Goal: Information Seeking & Learning: Check status

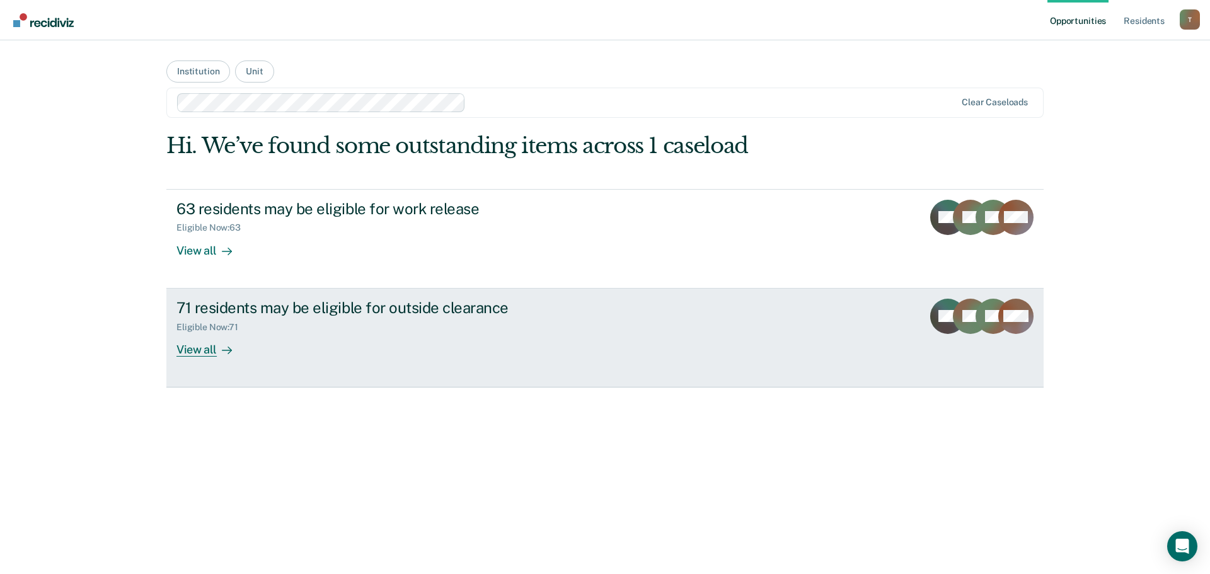
click at [192, 349] on div "View all" at bounding box center [211, 344] width 71 height 25
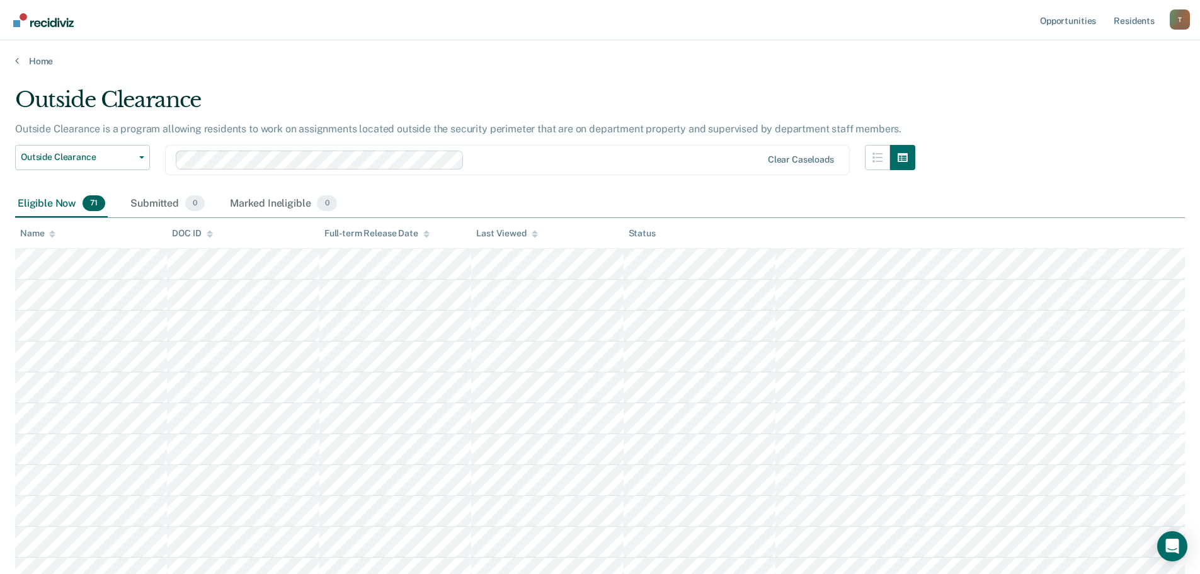
click at [195, 231] on div "DOC ID" at bounding box center [192, 233] width 40 height 11
click at [192, 231] on div "DOC ID" at bounding box center [192, 233] width 40 height 11
click at [211, 232] on icon at bounding box center [210, 231] width 6 height 3
click at [209, 232] on icon at bounding box center [210, 231] width 6 height 3
click at [186, 232] on div "DOC ID" at bounding box center [192, 233] width 40 height 11
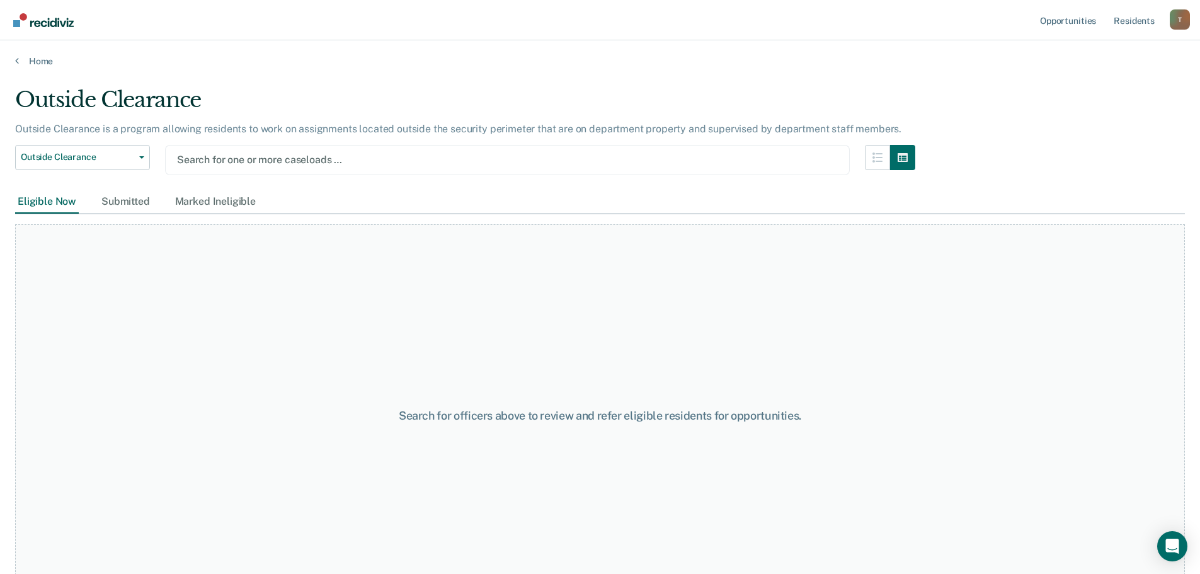
click at [326, 159] on div at bounding box center [507, 159] width 661 height 14
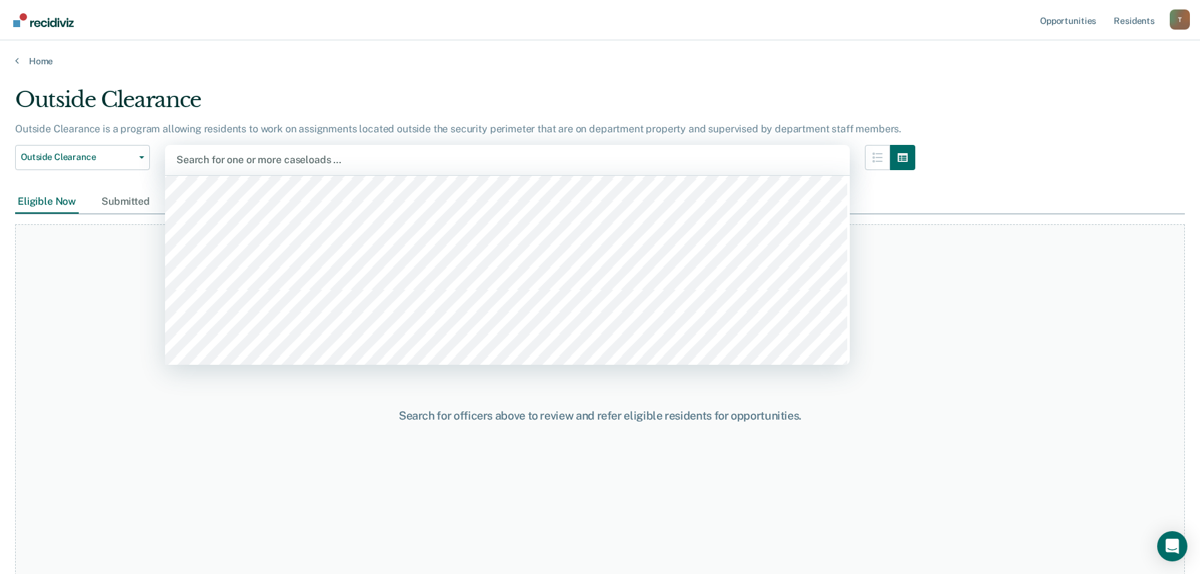
scroll to position [3024, 0]
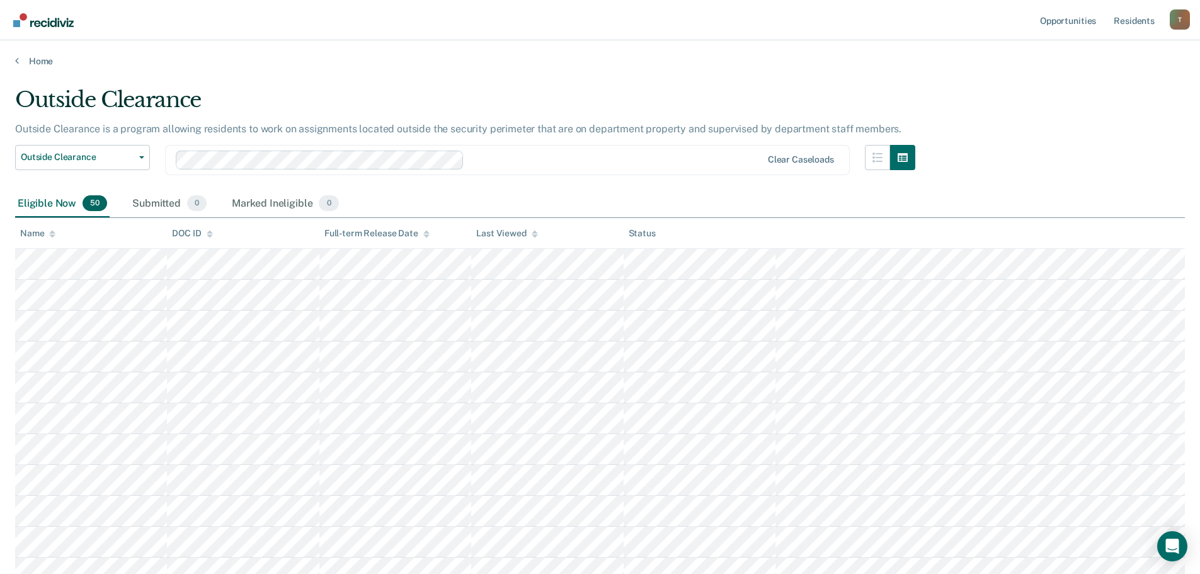
click at [50, 203] on div "Eligible Now 50" at bounding box center [62, 204] width 95 height 28
click at [190, 232] on div "DOC ID" at bounding box center [192, 233] width 40 height 11
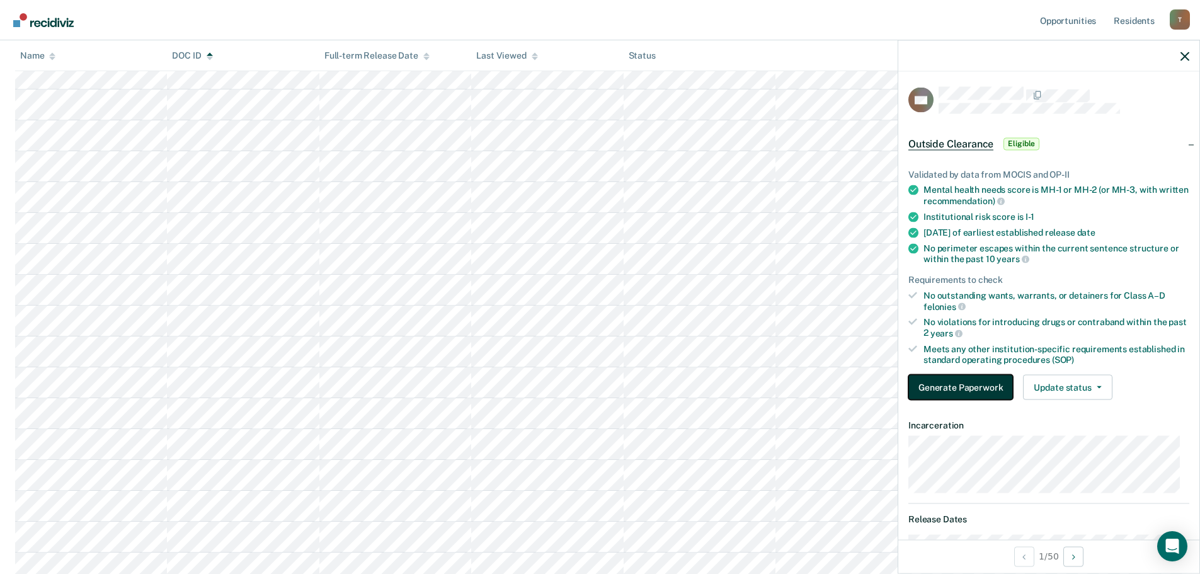
click at [965, 386] on button "Generate Paperwork" at bounding box center [961, 387] width 105 height 25
click at [975, 387] on button "Generate Paperwork" at bounding box center [961, 387] width 105 height 25
